Goal: Transaction & Acquisition: Obtain resource

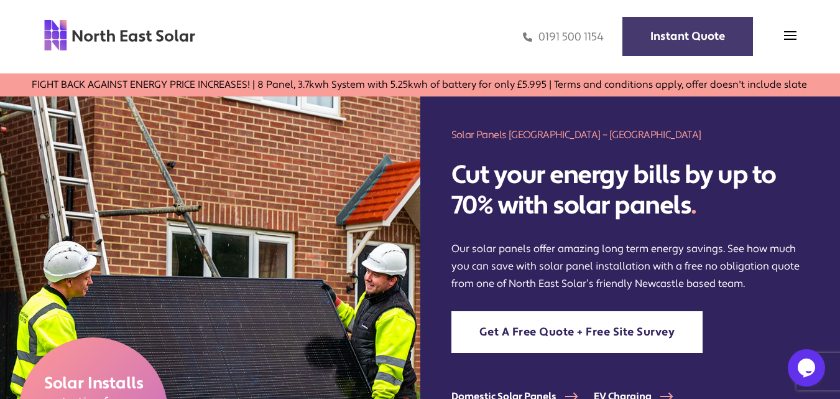
click at [691, 35] on link "Instant Quote" at bounding box center [687, 36] width 131 height 39
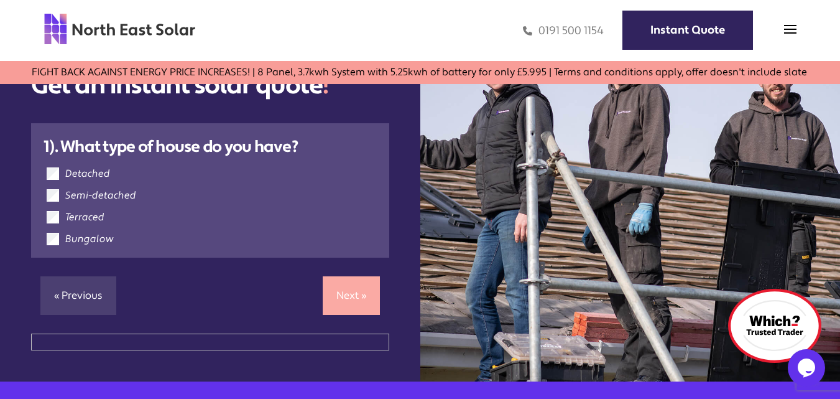
scroll to position [124, 0]
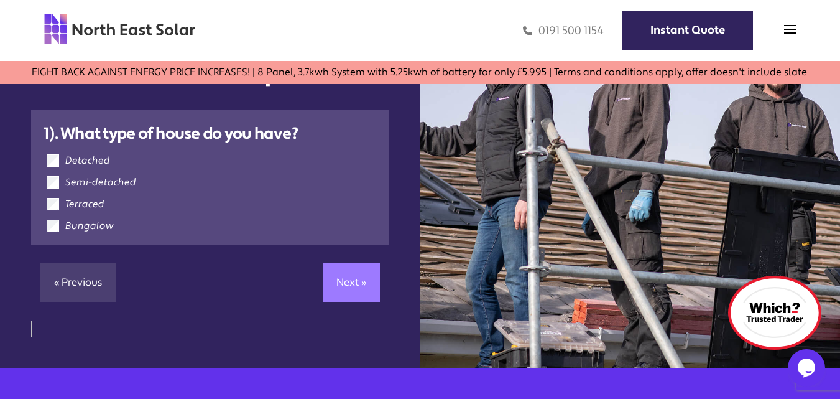
click at [354, 282] on link "Next »" at bounding box center [351, 282] width 57 height 39
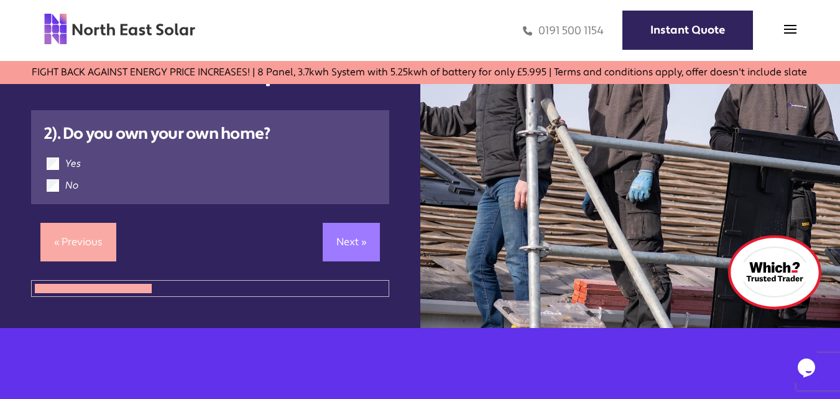
click at [349, 239] on link "Next »" at bounding box center [351, 242] width 57 height 39
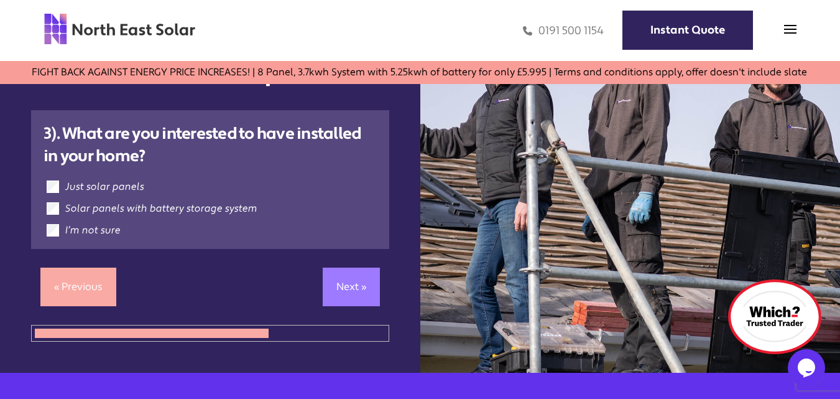
click at [354, 284] on link "Next »" at bounding box center [351, 286] width 57 height 39
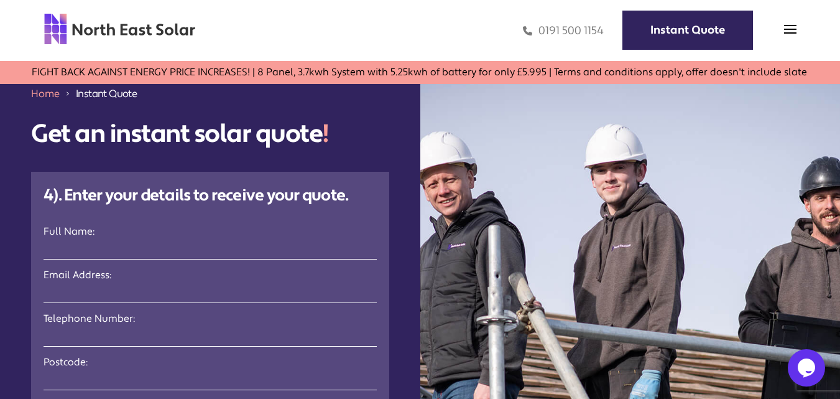
scroll to position [62, 0]
